Goal: Find contact information: Find contact information

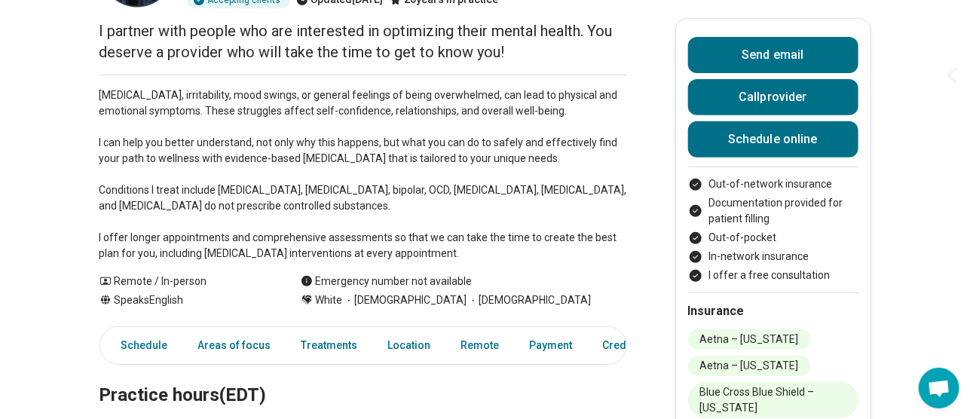
scroll to position [225, 0]
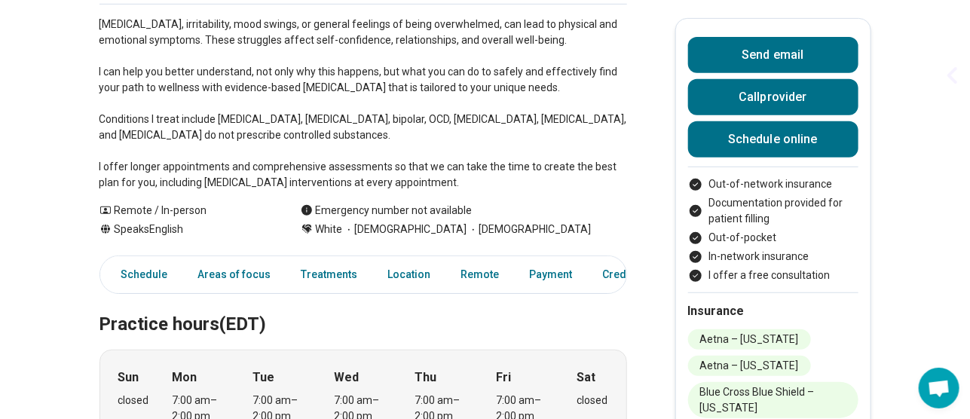
click at [786, 399] on li "Blue Cross Blue Shield – [US_STATE]" at bounding box center [773, 400] width 170 height 36
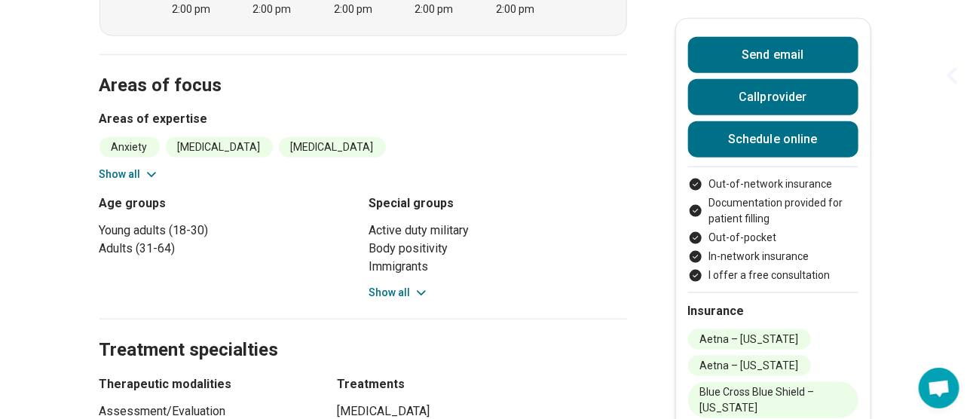
scroll to position [677, 0]
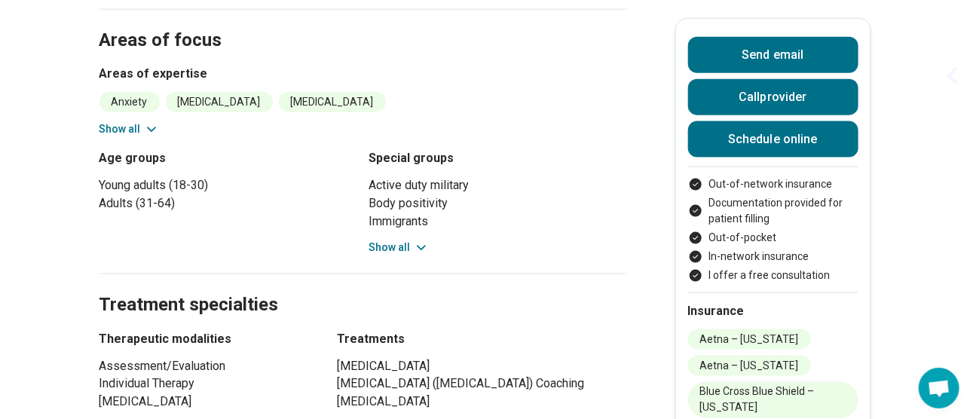
click at [414, 252] on button "Show all" at bounding box center [399, 248] width 60 height 16
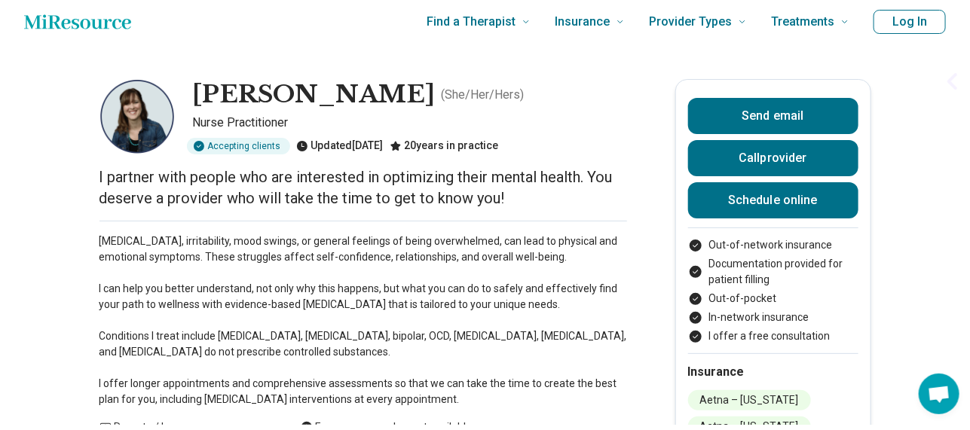
scroll to position [0, 0]
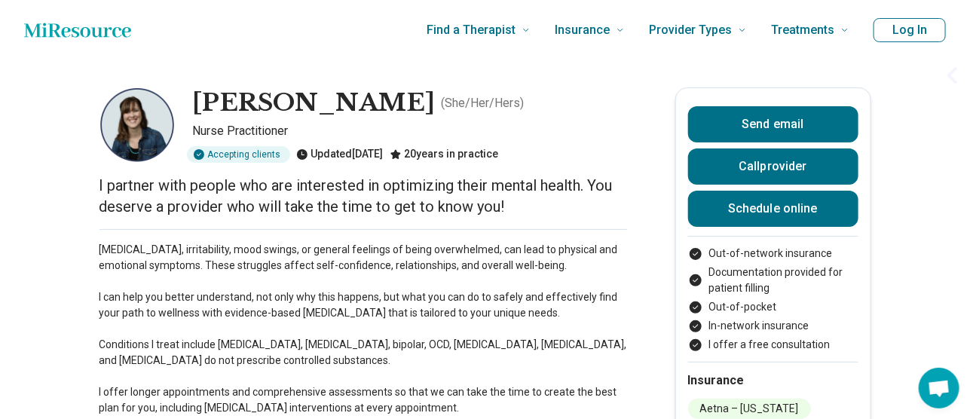
click at [138, 107] on img at bounding box center [136, 124] width 75 height 75
click at [72, 36] on icon "Home page" at bounding box center [77, 30] width 107 height 14
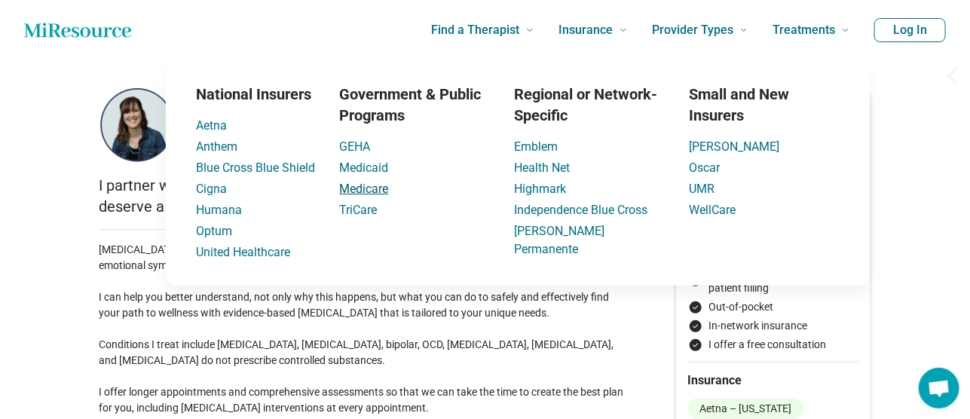
click at [356, 186] on link "Medicare" at bounding box center [363, 189] width 49 height 14
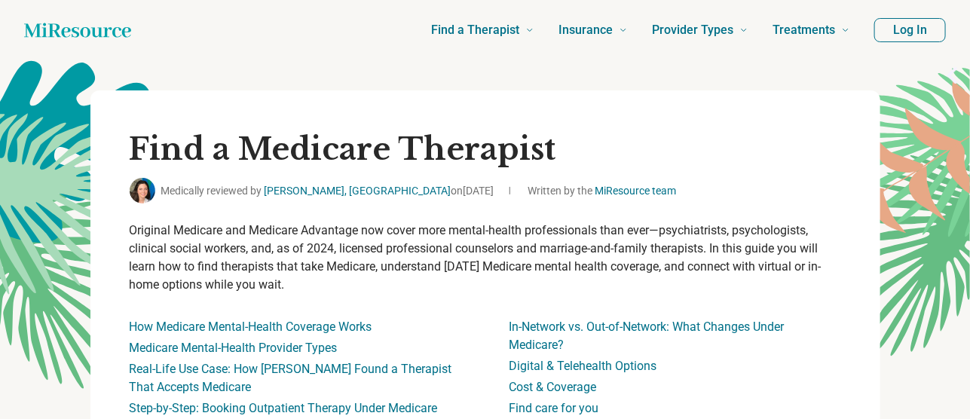
scroll to position [75, 0]
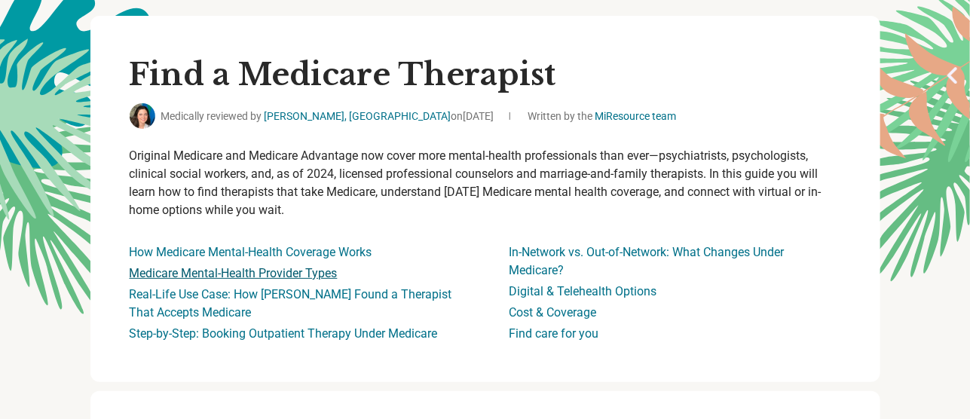
click at [289, 272] on link "Medicare Mental-Health Provider Types" at bounding box center [234, 273] width 208 height 14
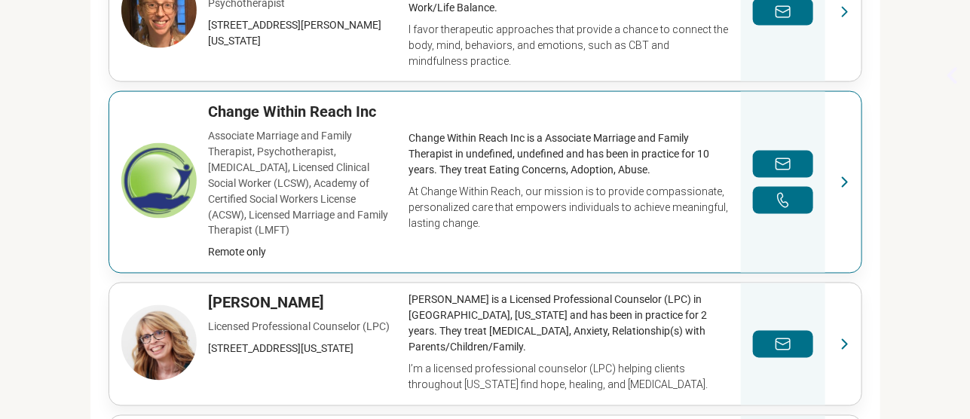
scroll to position [763, 0]
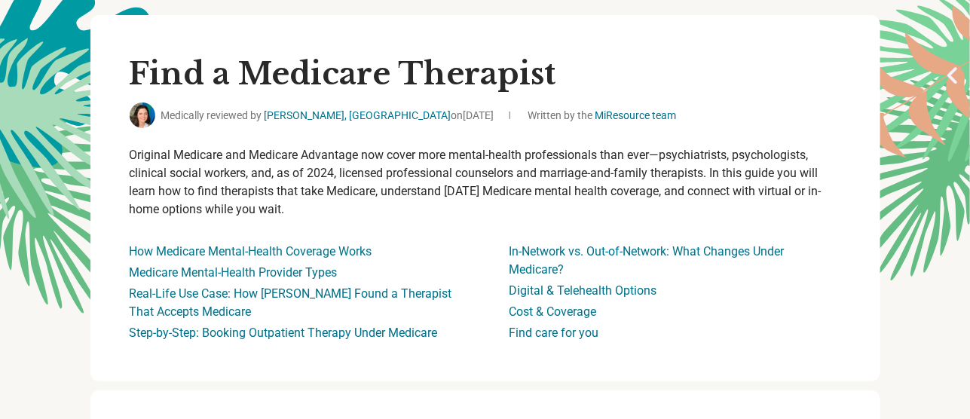
scroll to position [75, 0]
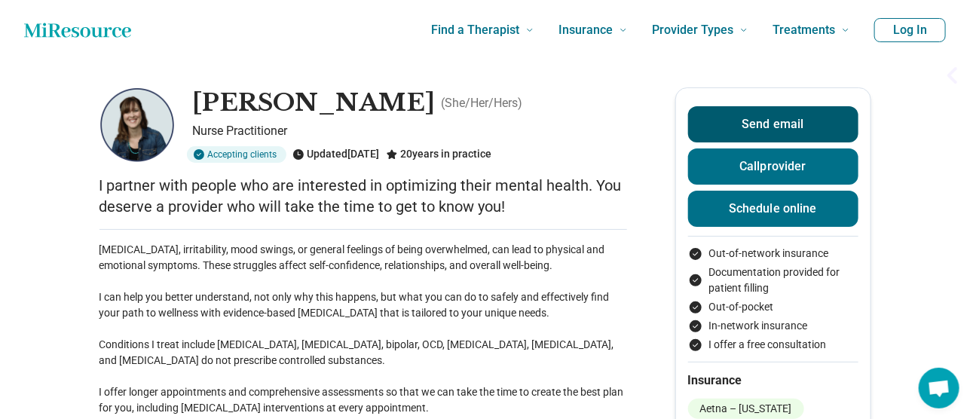
click at [824, 129] on button "Send email" at bounding box center [773, 124] width 170 height 36
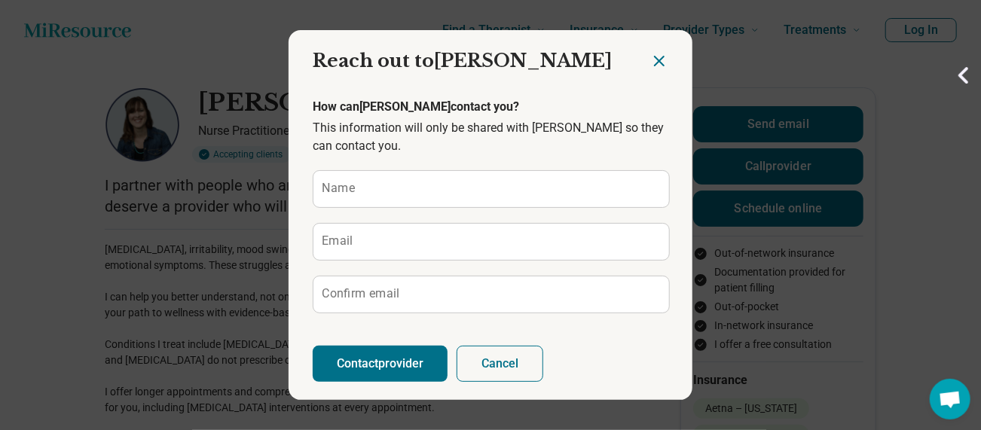
click at [655, 65] on icon "Close dialog" at bounding box center [659, 61] width 9 height 9
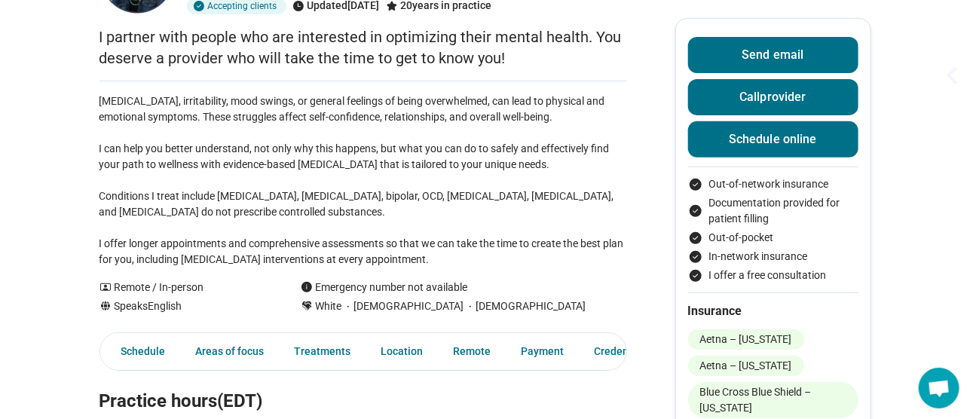
scroll to position [151, 0]
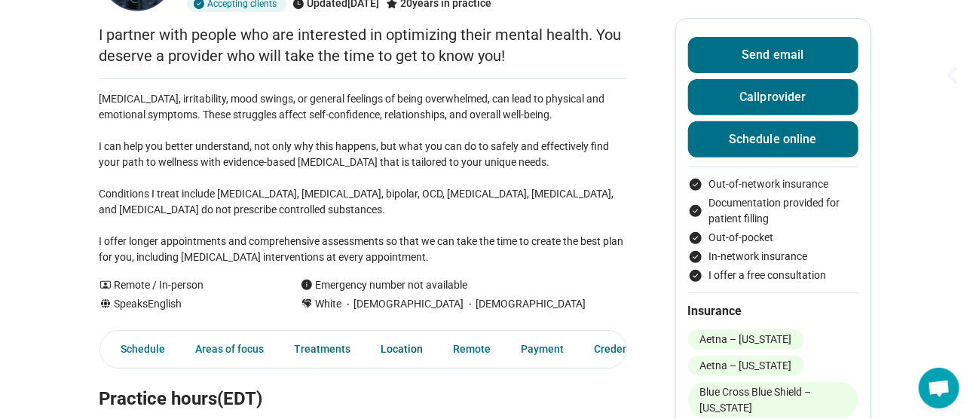
click at [399, 350] on link "Location" at bounding box center [402, 349] width 60 height 31
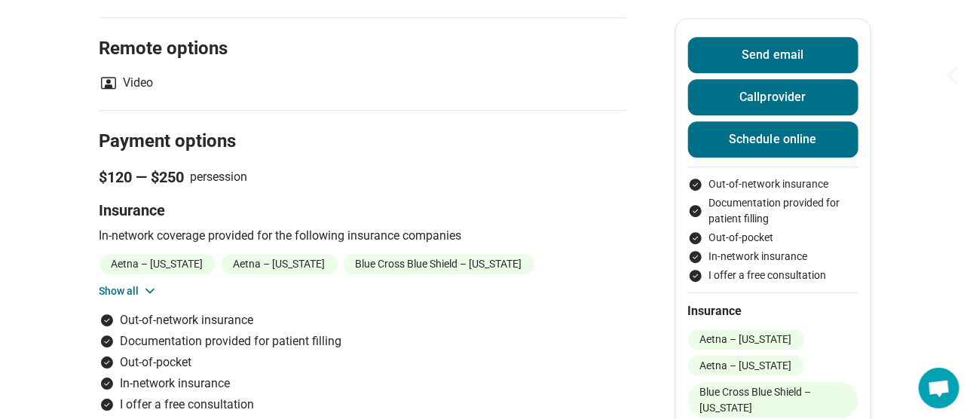
scroll to position [1467, 0]
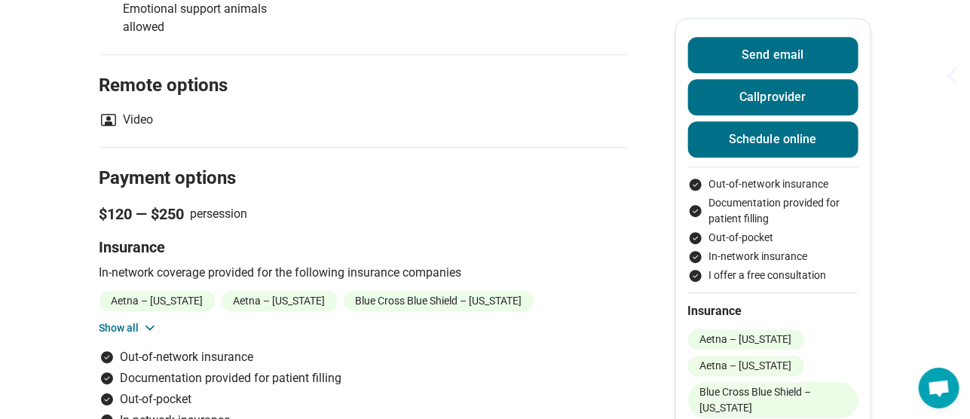
click at [464, 311] on li "Blue Cross Blue Shield – [US_STATE]" at bounding box center [439, 301] width 191 height 20
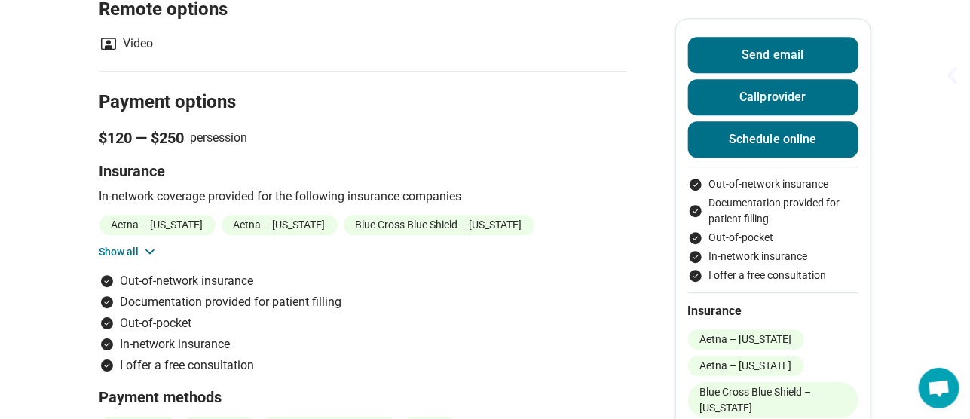
click at [112, 260] on button "Show all" at bounding box center [128, 252] width 58 height 16
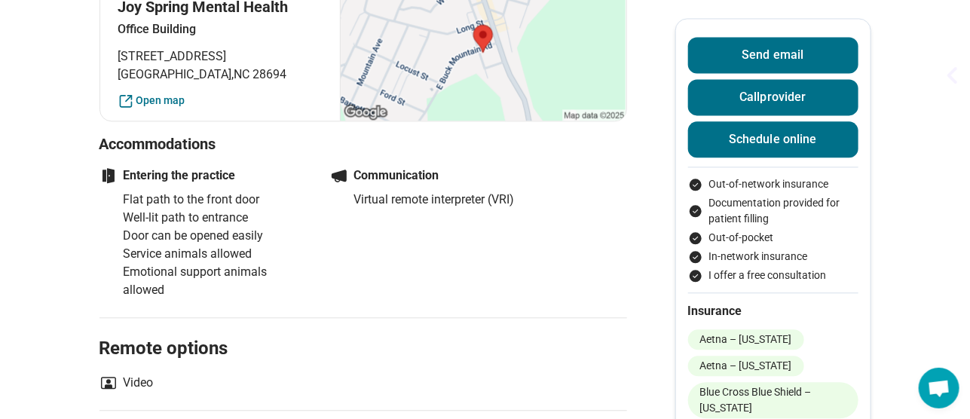
scroll to position [1166, 0]
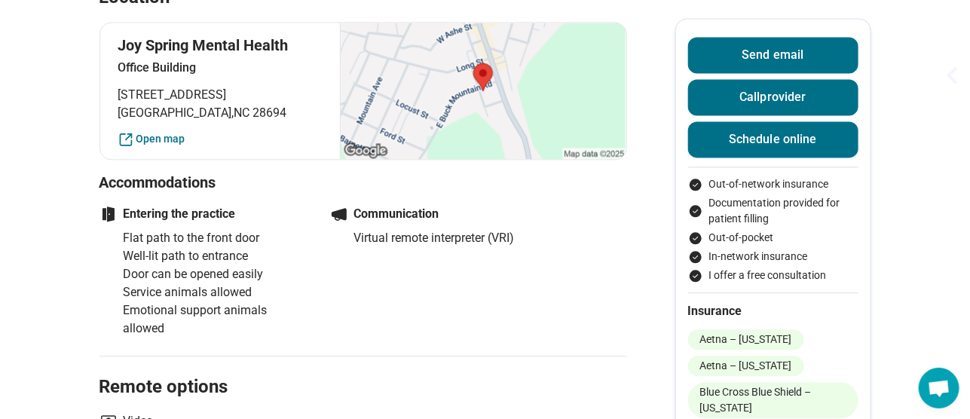
click at [506, 93] on div at bounding box center [483, 91] width 286 height 136
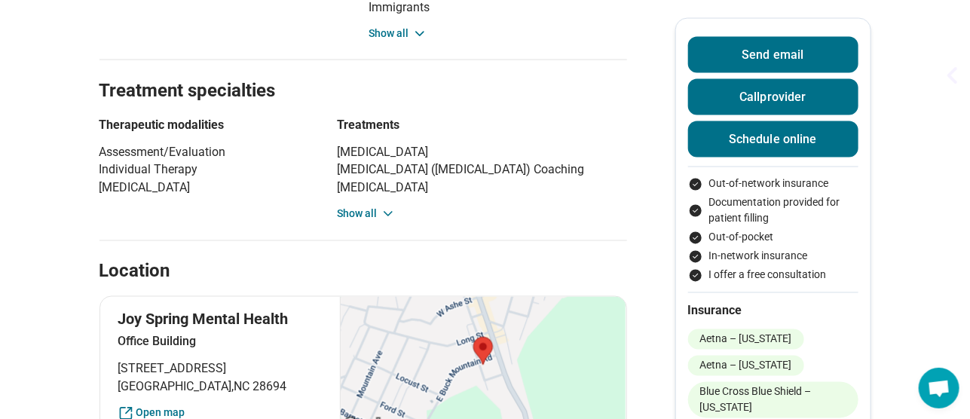
scroll to position [864, 0]
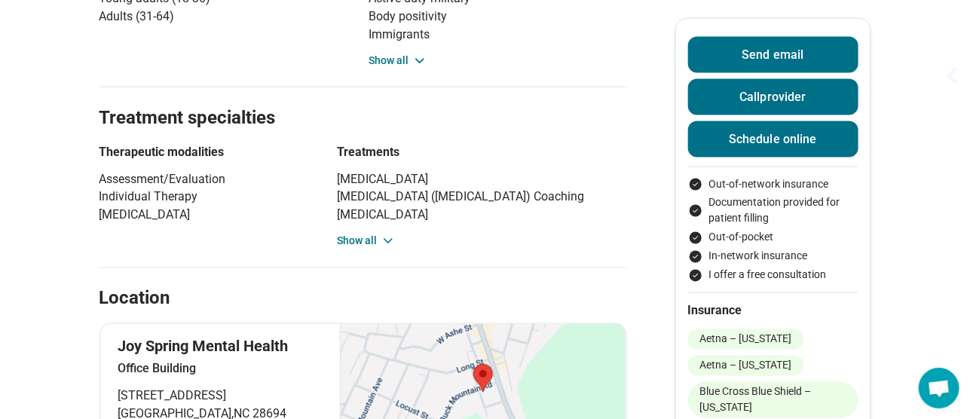
click at [362, 249] on button "Show all" at bounding box center [367, 242] width 58 height 16
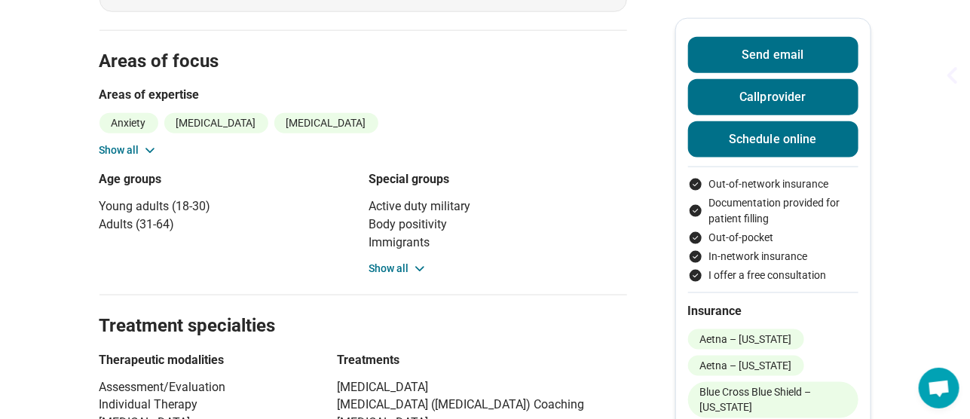
scroll to position [639, 0]
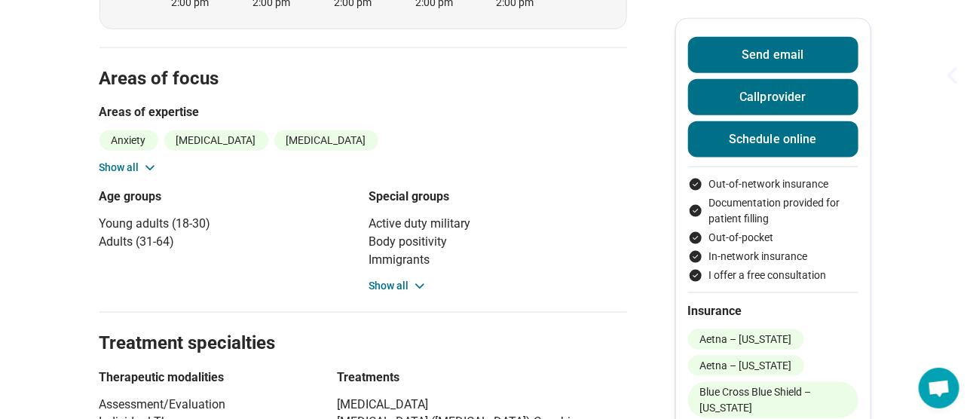
click at [114, 167] on button "Show all" at bounding box center [128, 168] width 58 height 16
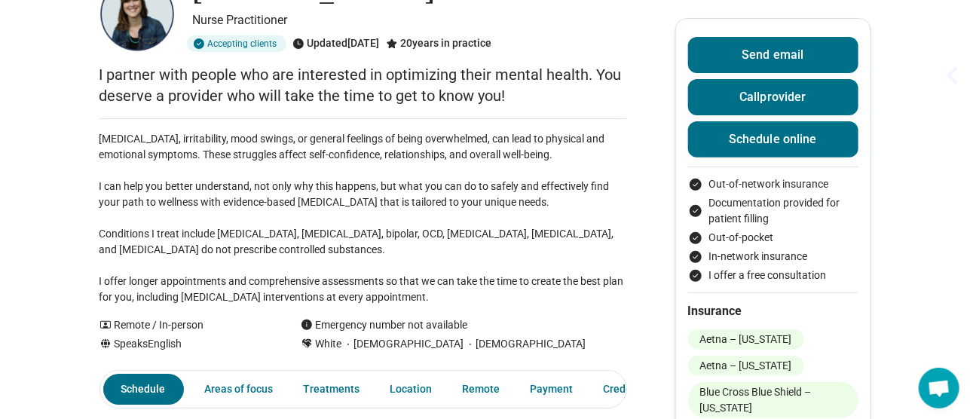
scroll to position [0, 0]
